Goal: Navigation & Orientation: Find specific page/section

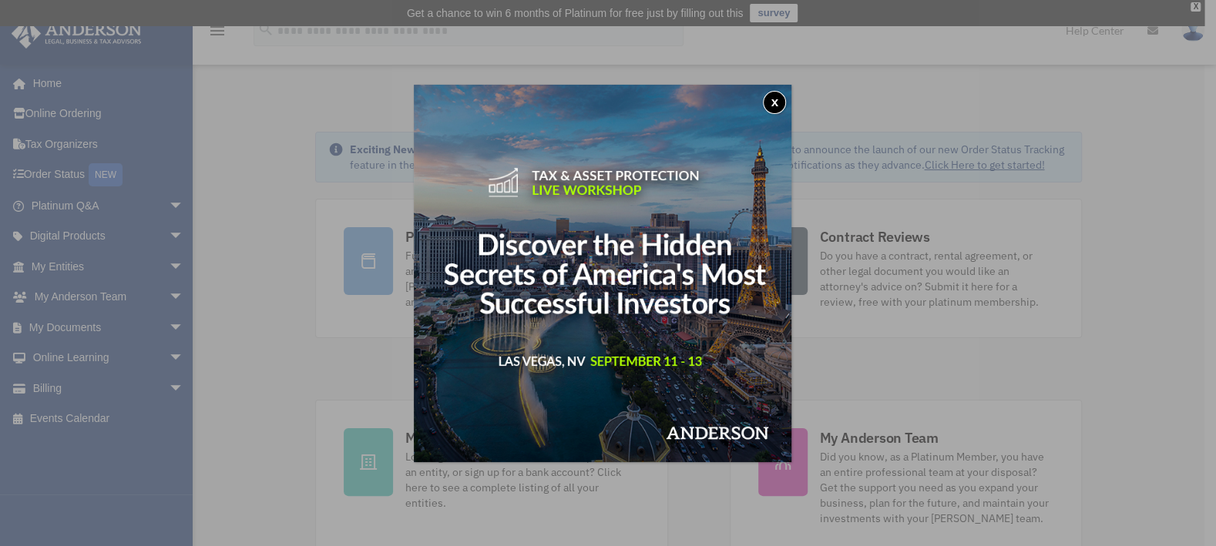
click at [782, 100] on button "x" at bounding box center [774, 102] width 23 height 23
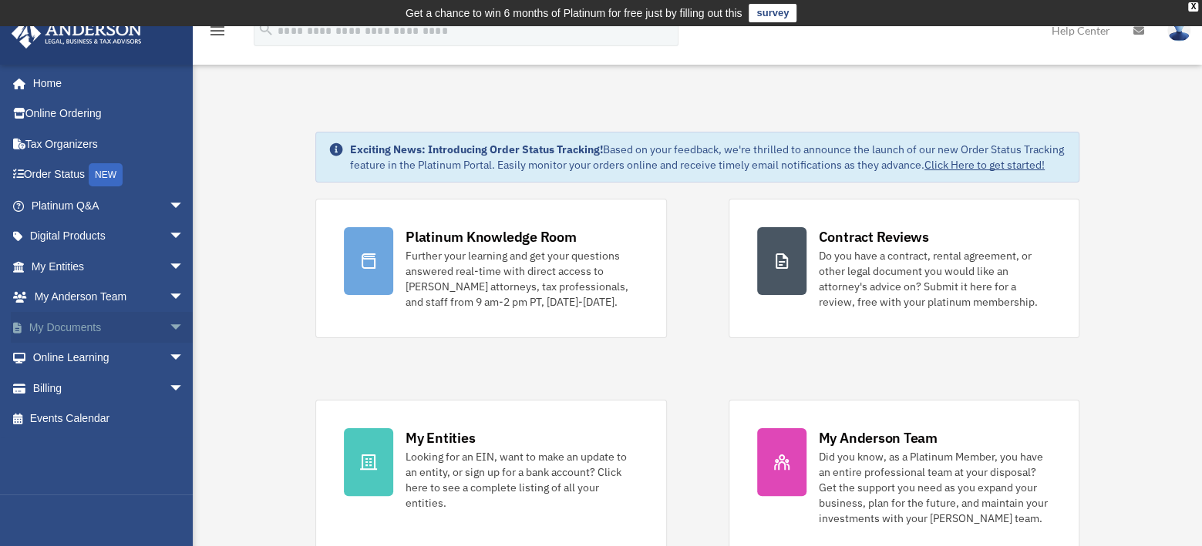
click at [169, 321] on span "arrow_drop_down" at bounding box center [184, 328] width 31 height 32
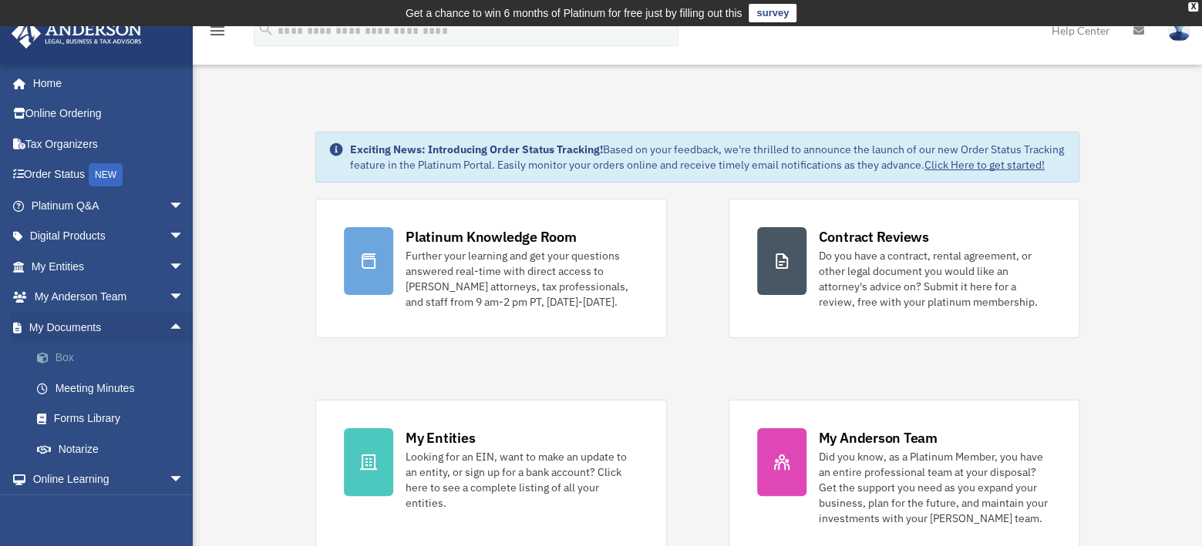
click at [69, 355] on link "Box" at bounding box center [115, 358] width 186 height 31
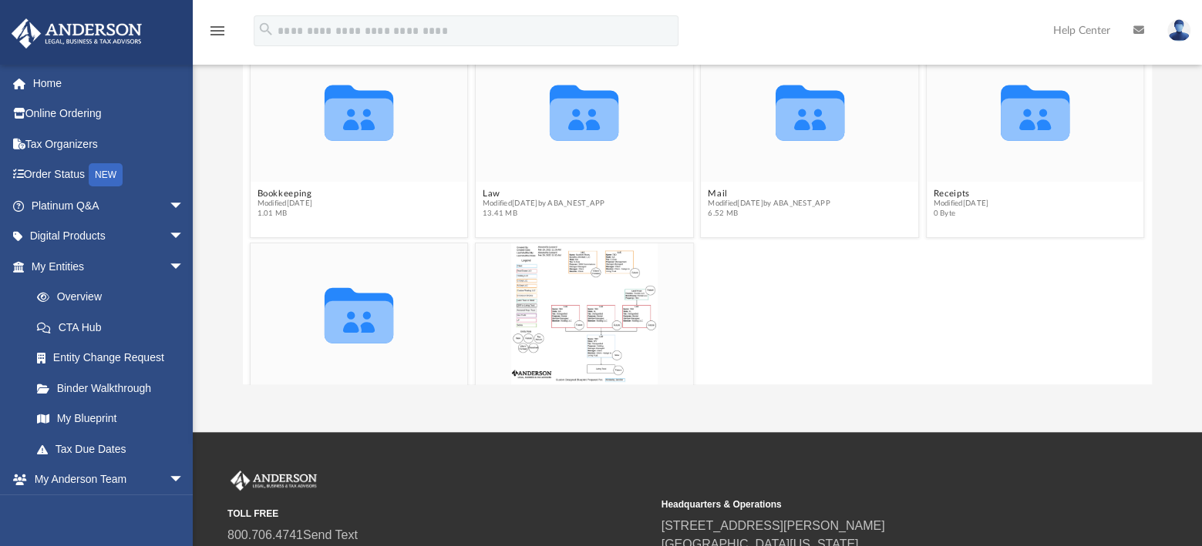
scroll to position [231, 0]
click at [365, 314] on icon "grid" at bounding box center [358, 314] width 69 height 55
drag, startPoint x: 365, startPoint y: 314, endPoint x: 422, endPoint y: 341, distance: 63.5
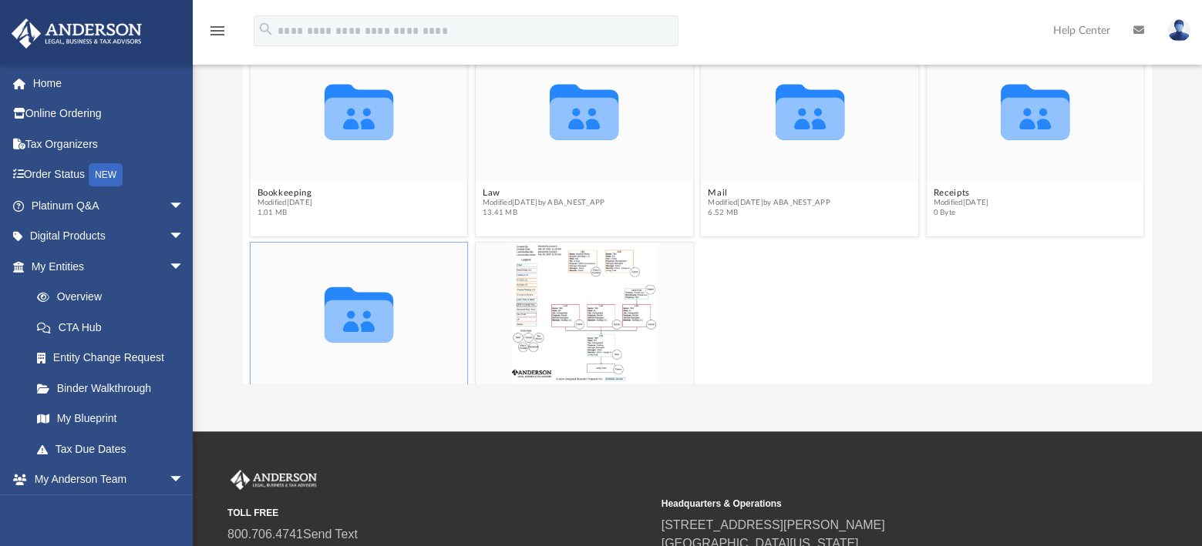
click at [422, 341] on div "Collaborated Folder" at bounding box center [358, 313] width 217 height 141
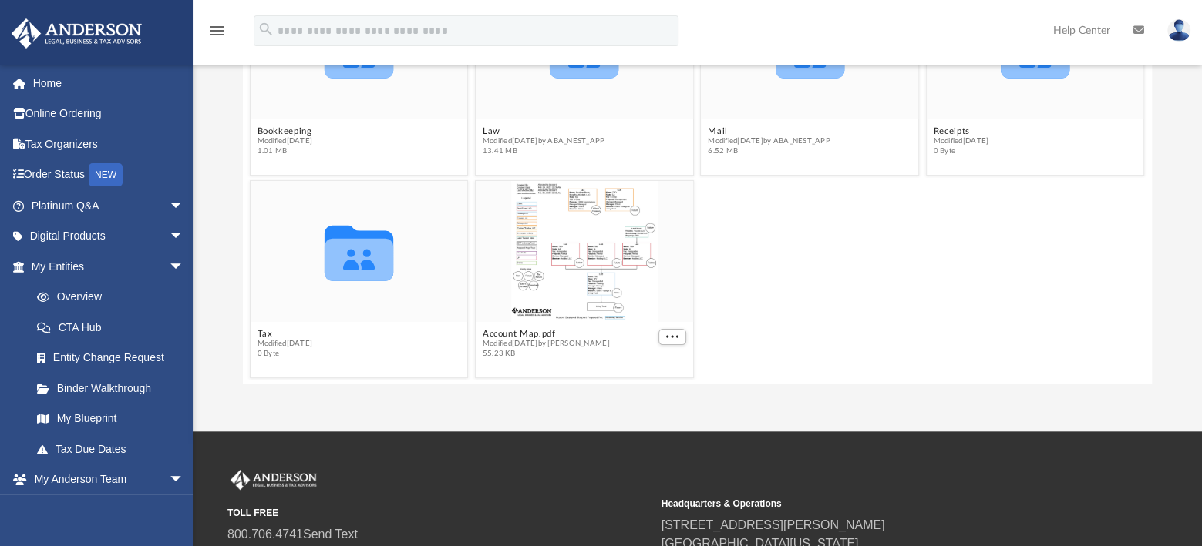
scroll to position [0, 0]
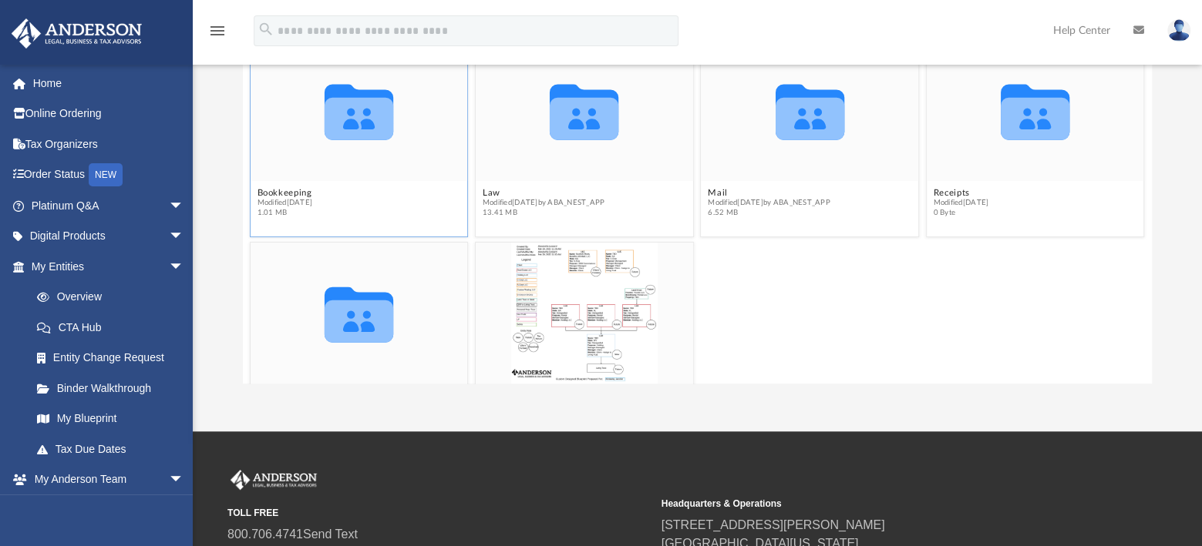
click at [407, 177] on div "Collaborated Folder" at bounding box center [358, 110] width 217 height 141
drag, startPoint x: 407, startPoint y: 177, endPoint x: 403, endPoint y: 211, distance: 34.9
click at [403, 211] on figcaption "Bookkeeping Modified Tue Jan 30 2024 1.01 MB" at bounding box center [358, 203] width 217 height 41
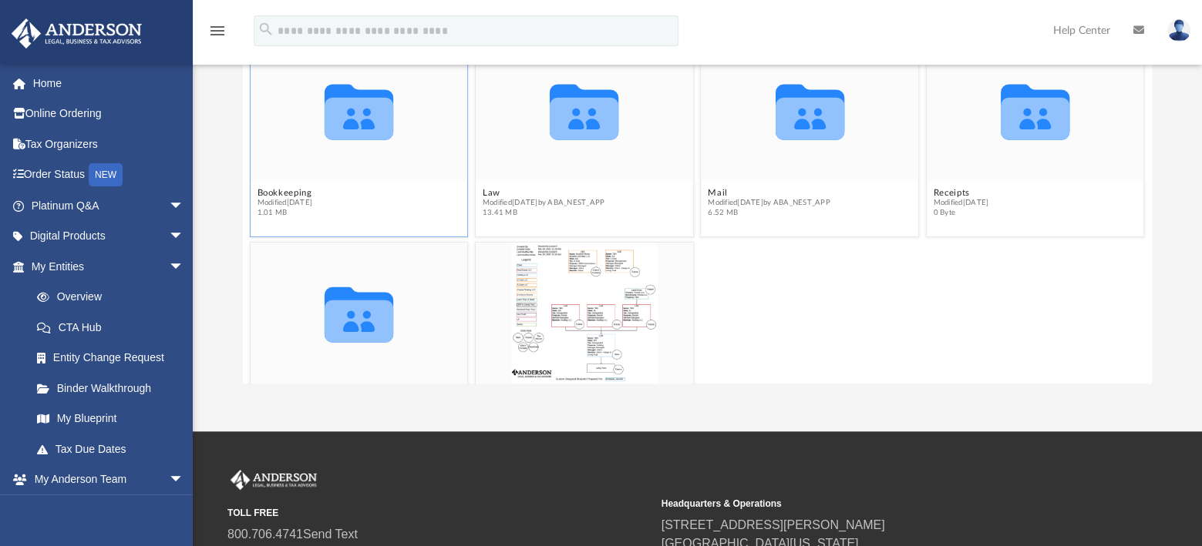
click at [358, 115] on icon "grid" at bounding box center [358, 118] width 69 height 42
drag, startPoint x: 358, startPoint y: 115, endPoint x: 443, endPoint y: 200, distance: 121.0
click at [443, 200] on figcaption "Bookkeeping Modified Tue Jan 30 2024 1.01 MB" at bounding box center [358, 203] width 217 height 41
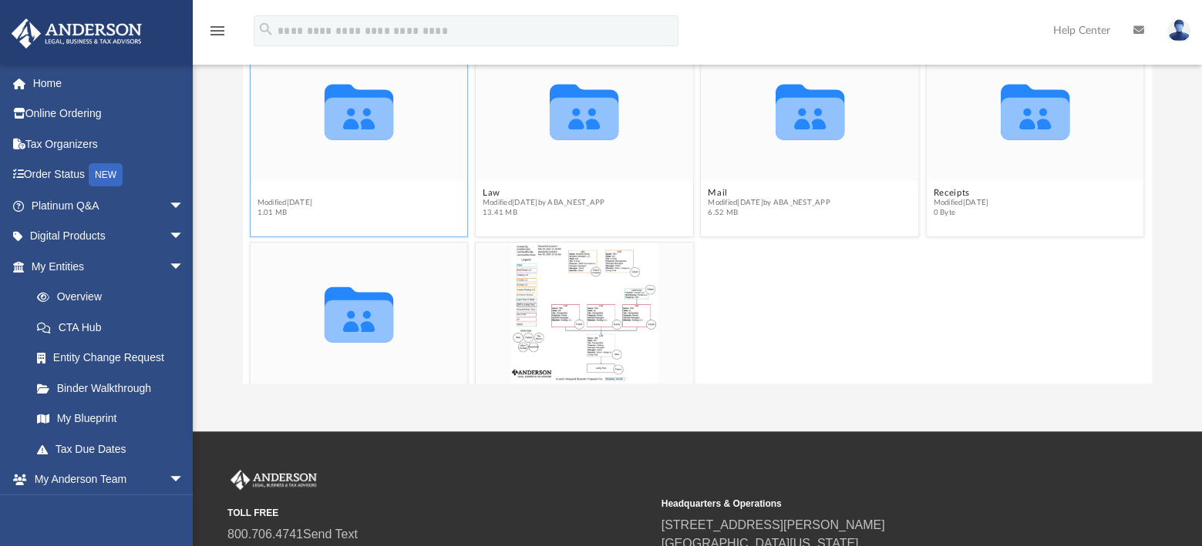
click at [288, 190] on button "Bookkeeping" at bounding box center [284, 193] width 55 height 10
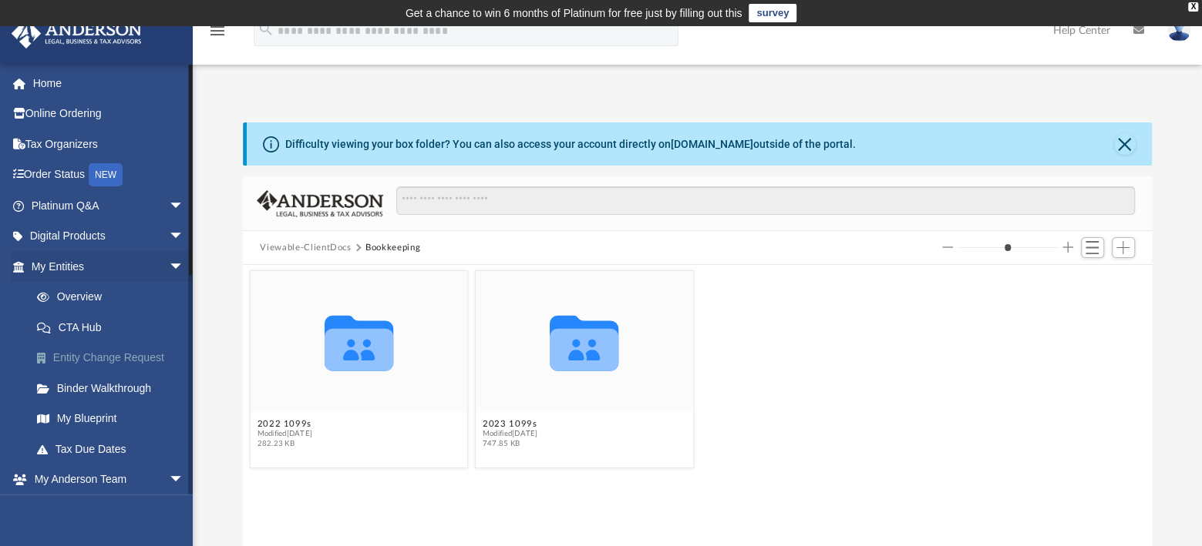
click at [110, 354] on link "Entity Change Request" at bounding box center [115, 358] width 186 height 31
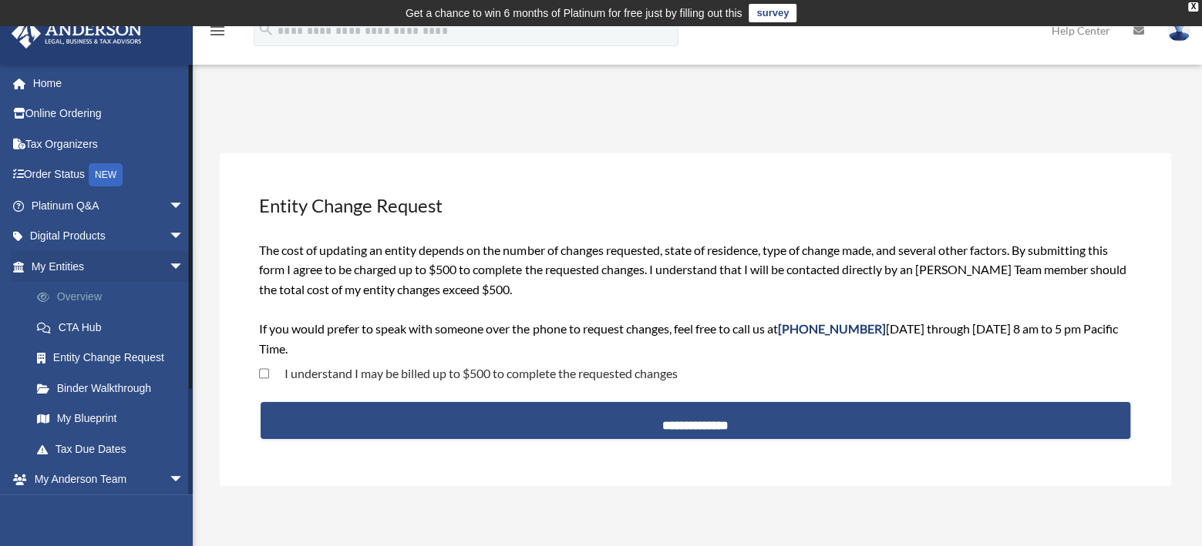
click at [81, 296] on link "Overview" at bounding box center [115, 297] width 186 height 31
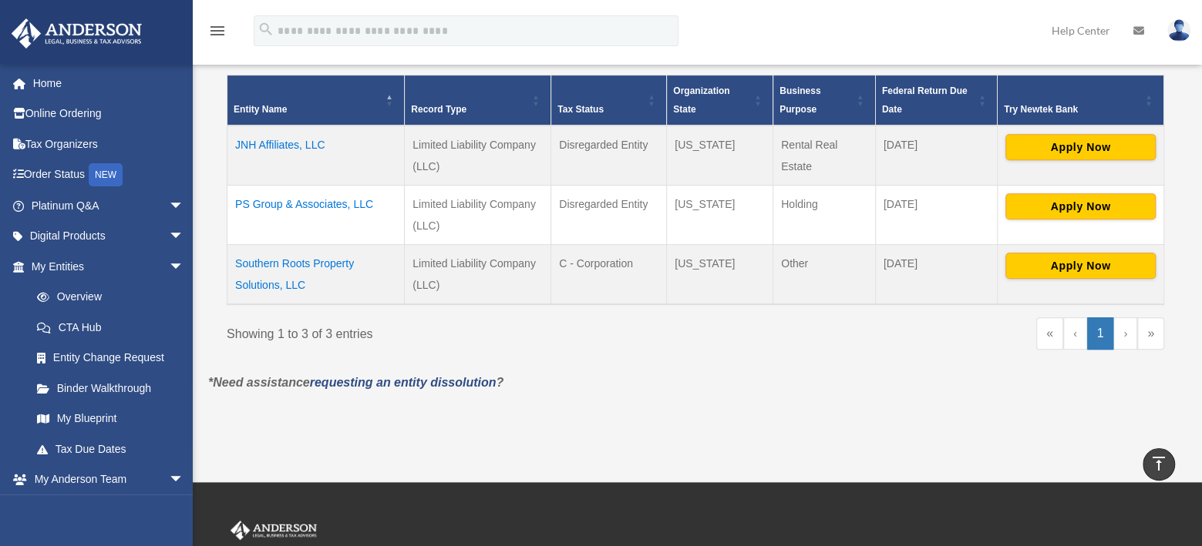
scroll to position [335, 0]
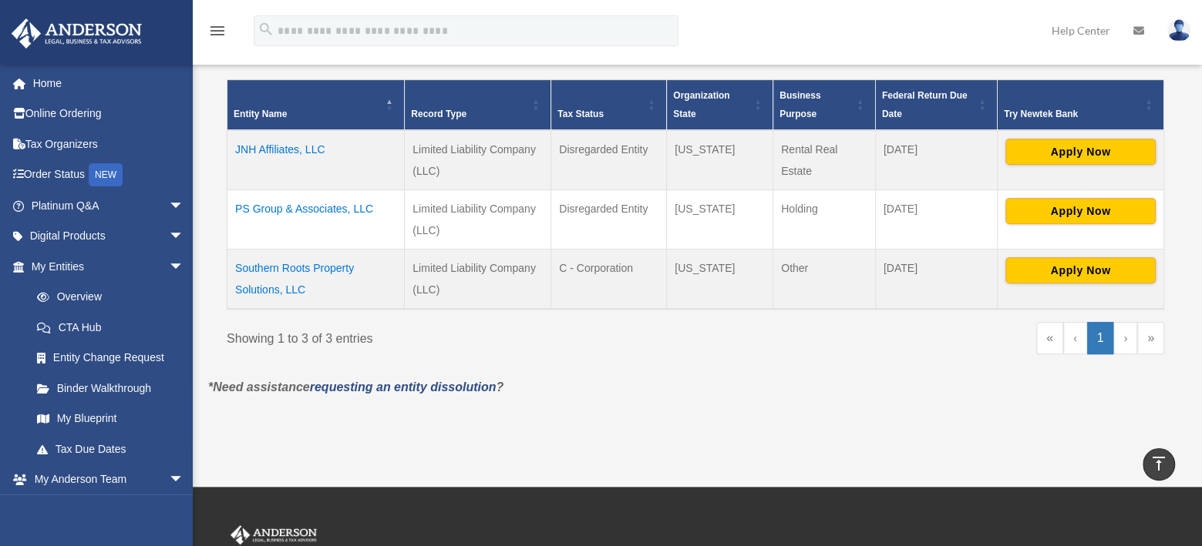
click at [1125, 338] on link "›" at bounding box center [1125, 338] width 24 height 32
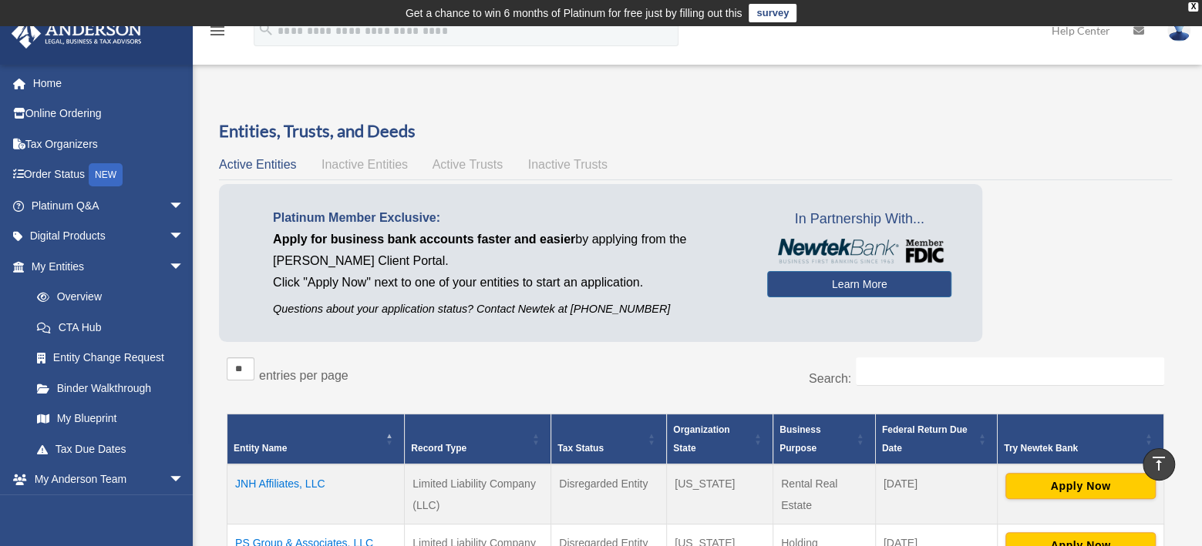
scroll to position [0, 0]
click at [355, 165] on span "Inactive Entities" at bounding box center [364, 164] width 86 height 13
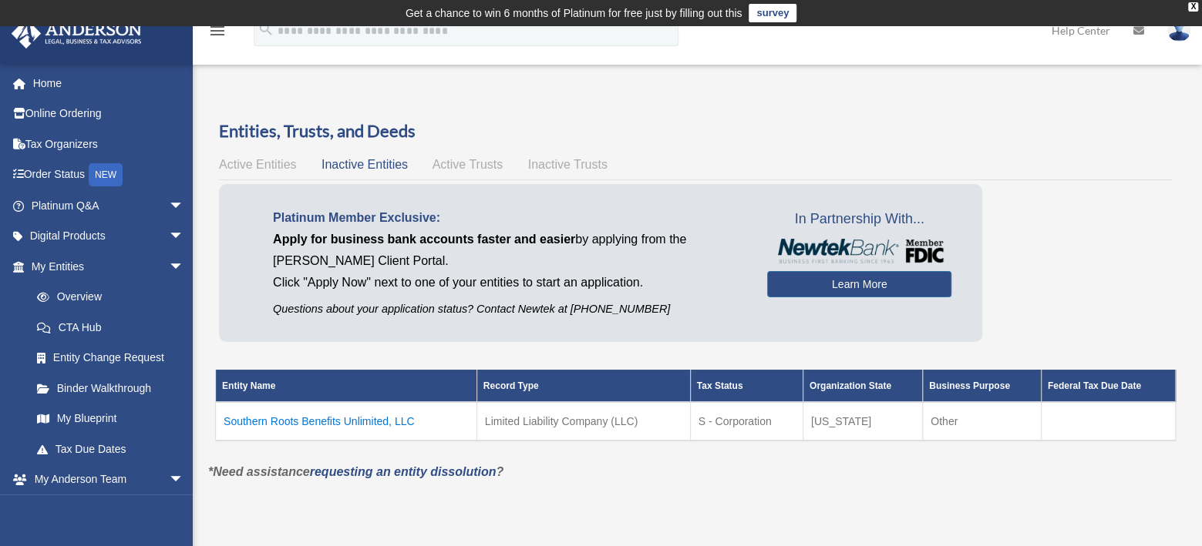
click at [367, 419] on td "Southern Roots Benefits Unlimited, LLC" at bounding box center [346, 421] width 261 height 39
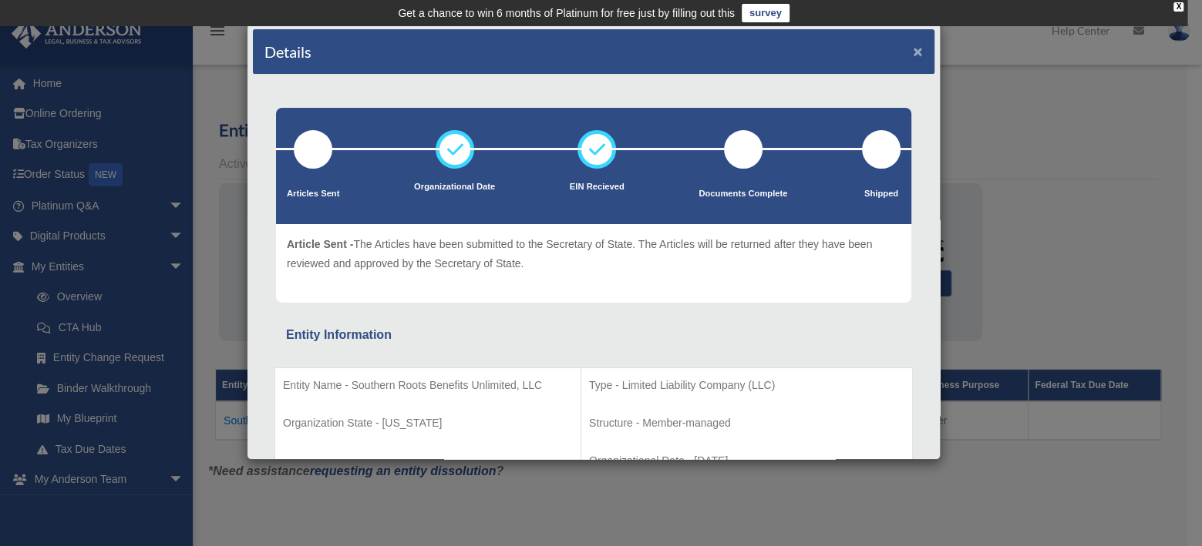
click at [913, 51] on button "×" at bounding box center [918, 51] width 10 height 16
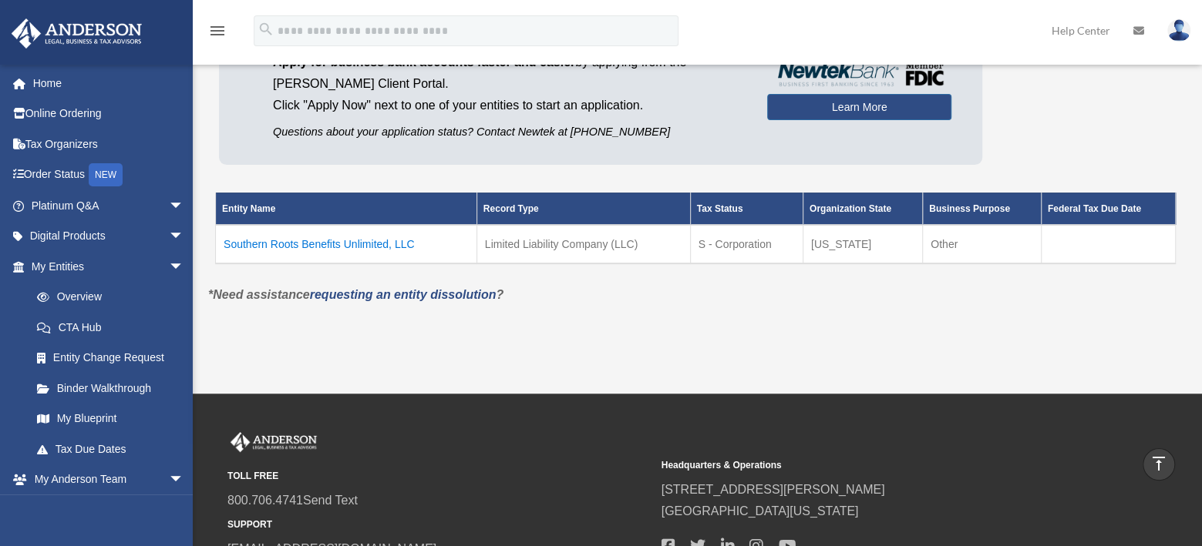
scroll to position [150, 0]
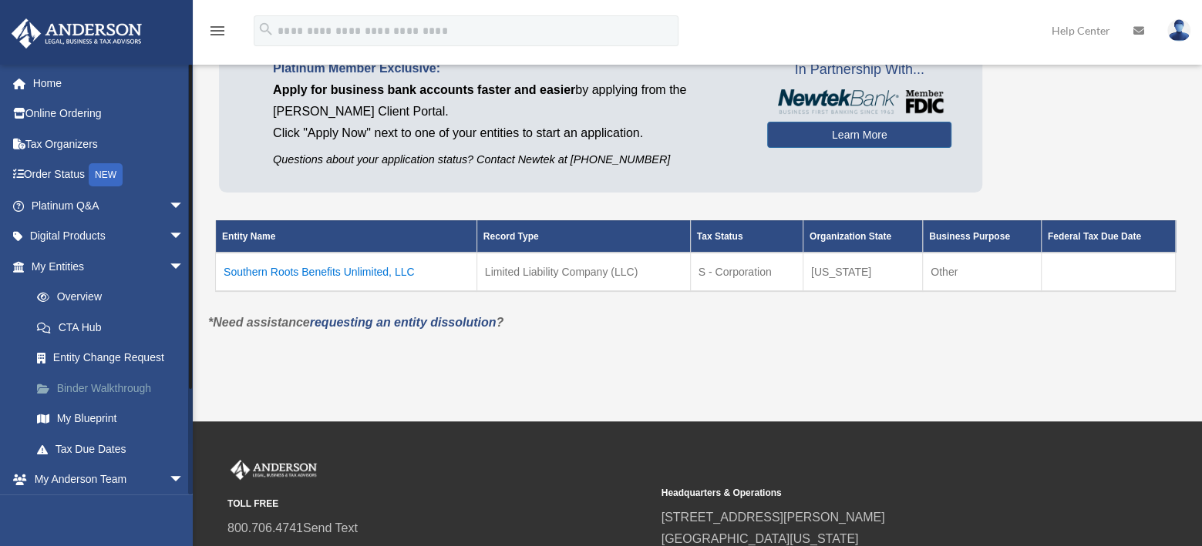
click at [107, 390] on link "Binder Walkthrough" at bounding box center [115, 388] width 186 height 31
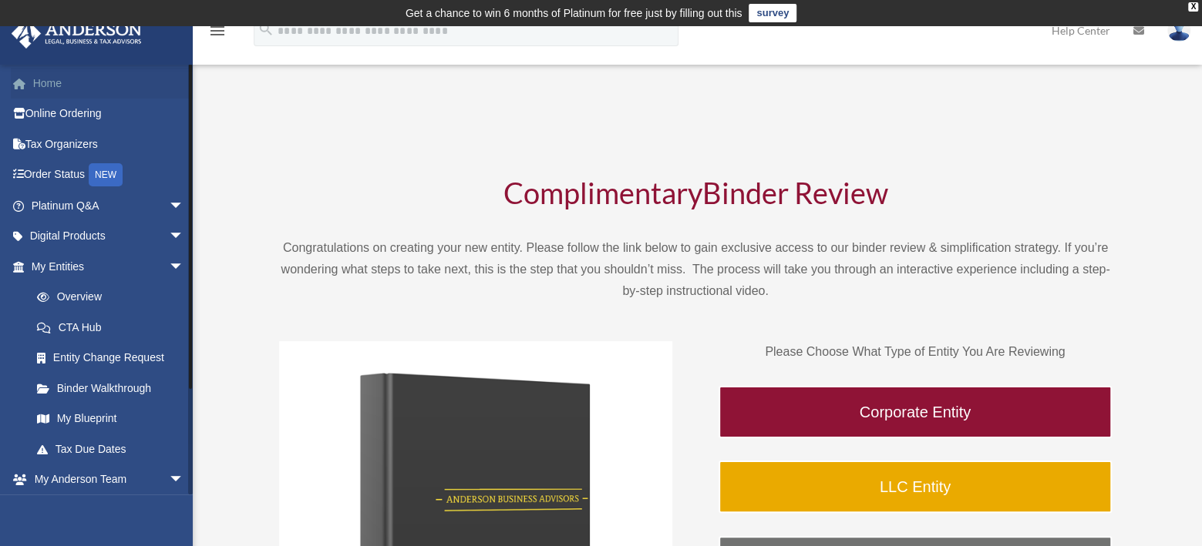
click at [82, 85] on link "Home" at bounding box center [109, 83] width 197 height 31
